Goal: Transaction & Acquisition: Book appointment/travel/reservation

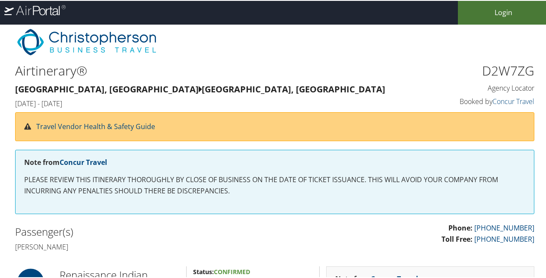
click at [531, 21] on link "Login" at bounding box center [504, 12] width 92 height 24
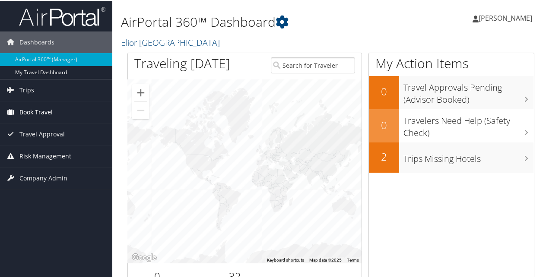
click at [65, 117] on link "Book Travel" at bounding box center [56, 112] width 112 height 22
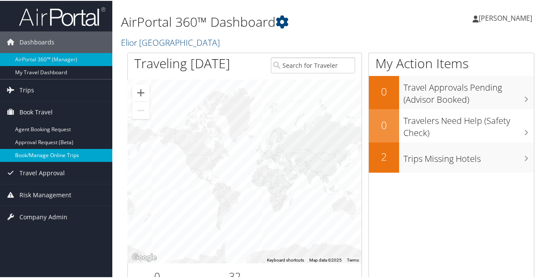
click at [75, 150] on link "Book/Manage Online Trips" at bounding box center [56, 154] width 112 height 13
